Goal: Navigation & Orientation: Find specific page/section

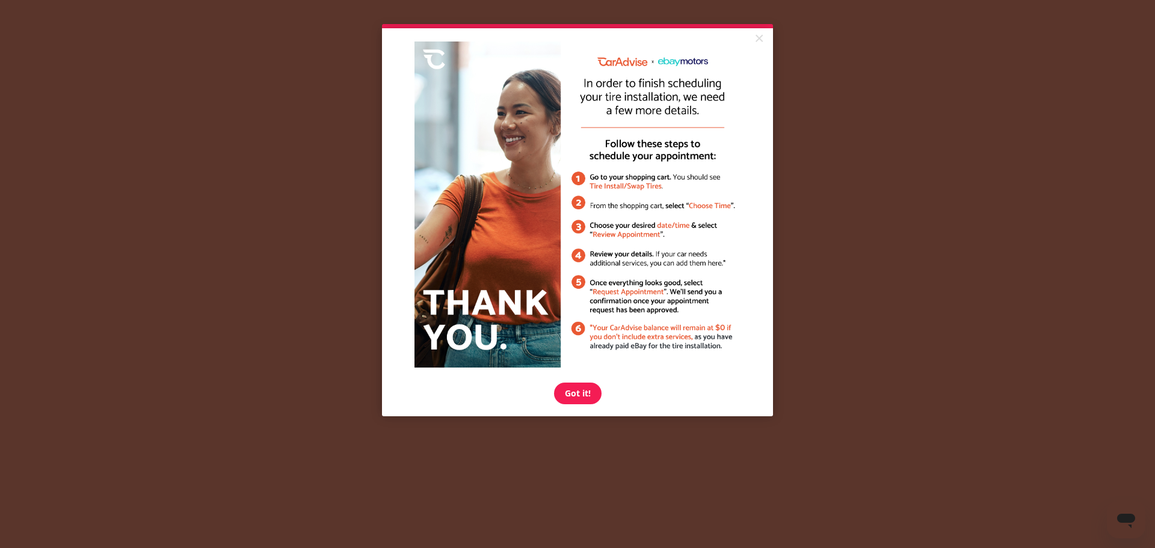
click at [592, 390] on link "Got it!" at bounding box center [578, 394] width 48 height 22
